Goal: Task Accomplishment & Management: Manage account settings

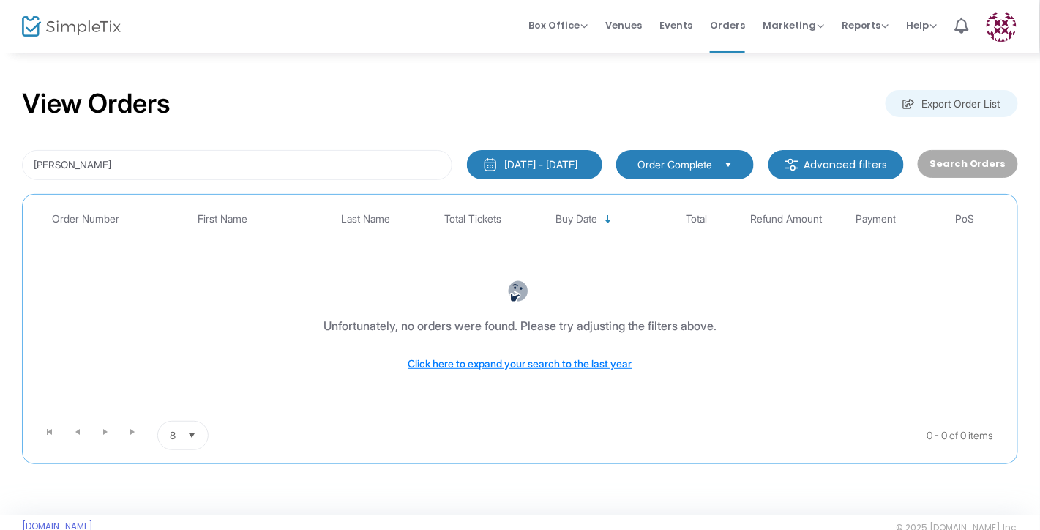
click at [256, 181] on div "[PERSON_NAME] [DATE] - [DATE] Last 30 Days [DATE] [DATE] This week This Month L…" at bounding box center [520, 299] width 996 height 329
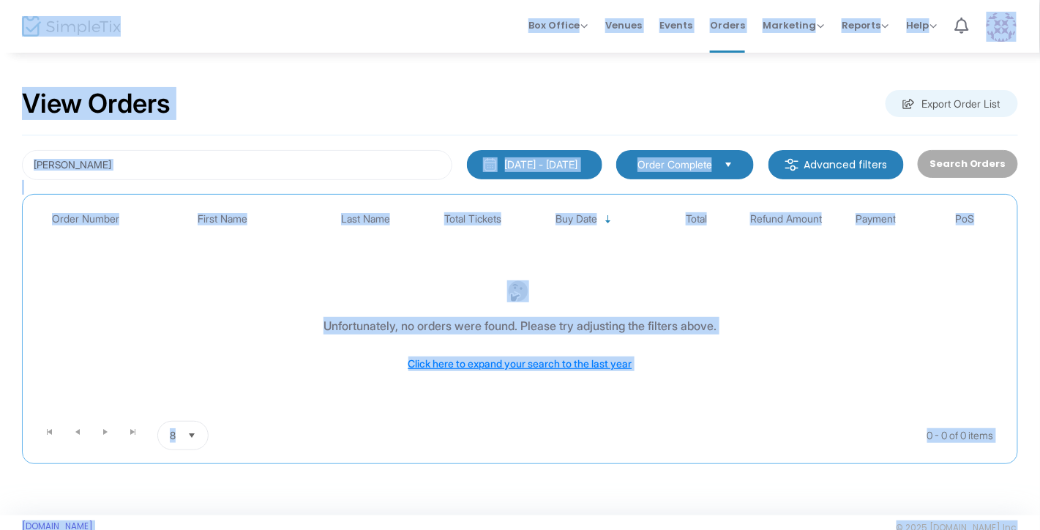
click at [256, 181] on div "[PERSON_NAME] [DATE] - [DATE] Last 30 Days [DATE] [DATE] This week This Month L…" at bounding box center [520, 299] width 996 height 329
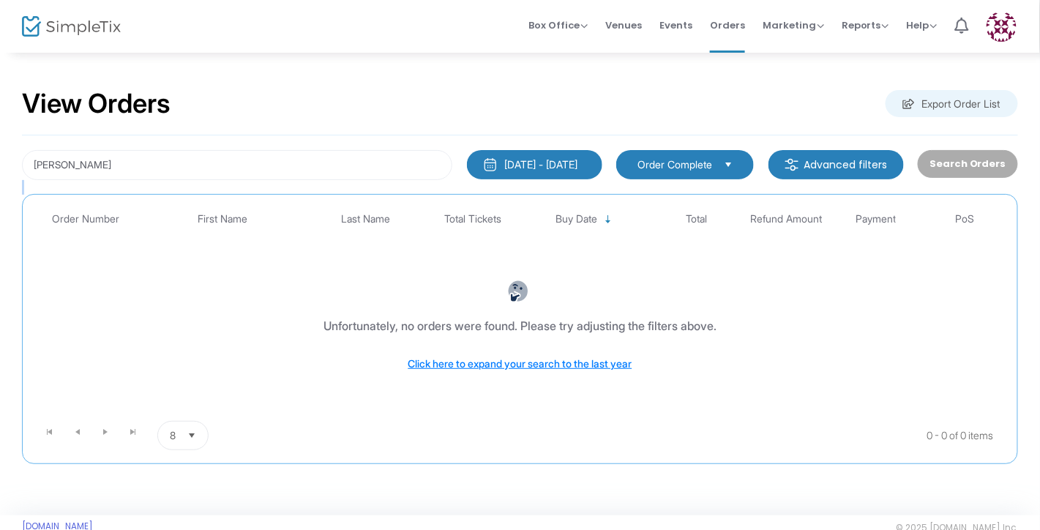
click at [256, 181] on div "[PERSON_NAME] [DATE] - [DATE] Last 30 Days [DATE] [DATE] This week This Month L…" at bounding box center [520, 299] width 996 height 329
click at [243, 165] on input "[PERSON_NAME]" at bounding box center [237, 165] width 430 height 30
click at [213, 163] on input "[PERSON_NAME] share" at bounding box center [237, 165] width 430 height 30
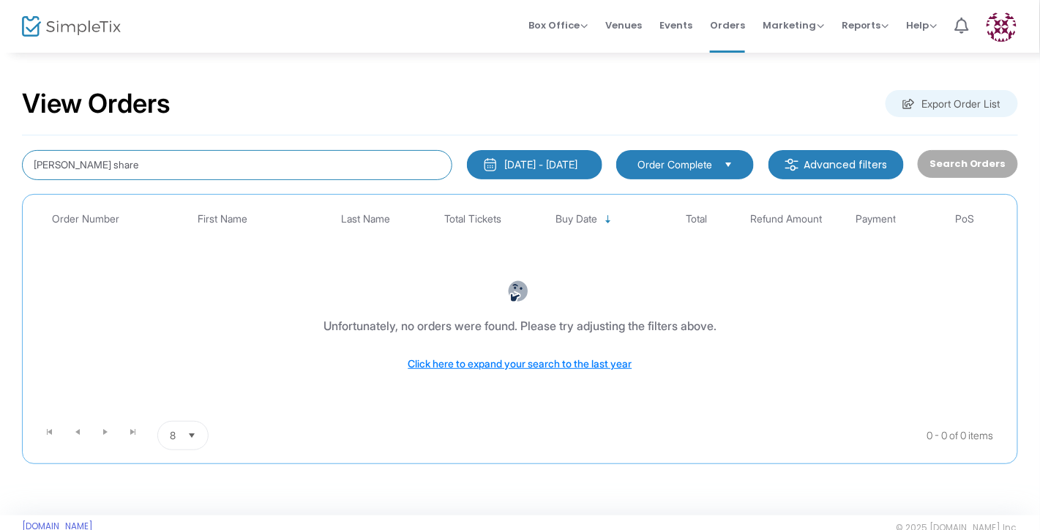
click at [213, 163] on input "[PERSON_NAME] share" at bounding box center [237, 165] width 430 height 30
type input "share"
click at [318, 165] on input "share" at bounding box center [237, 165] width 430 height 30
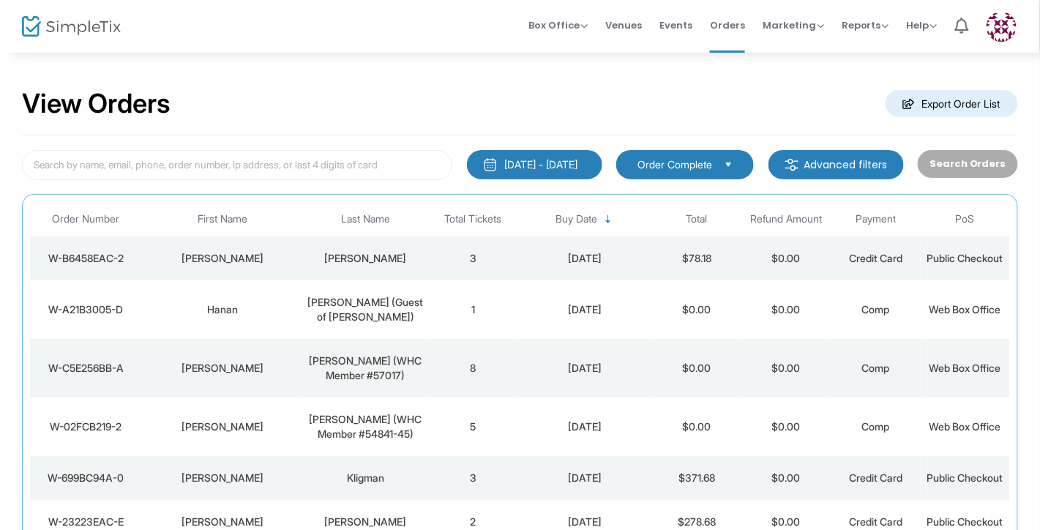
click at [32, 105] on h2 "View Orders" at bounding box center [96, 104] width 149 height 32
click at [42, 12] on div at bounding box center [58, 26] width 72 height 53
click at [42, 16] on img at bounding box center [71, 26] width 99 height 21
